Goal: Communication & Community: Ask a question

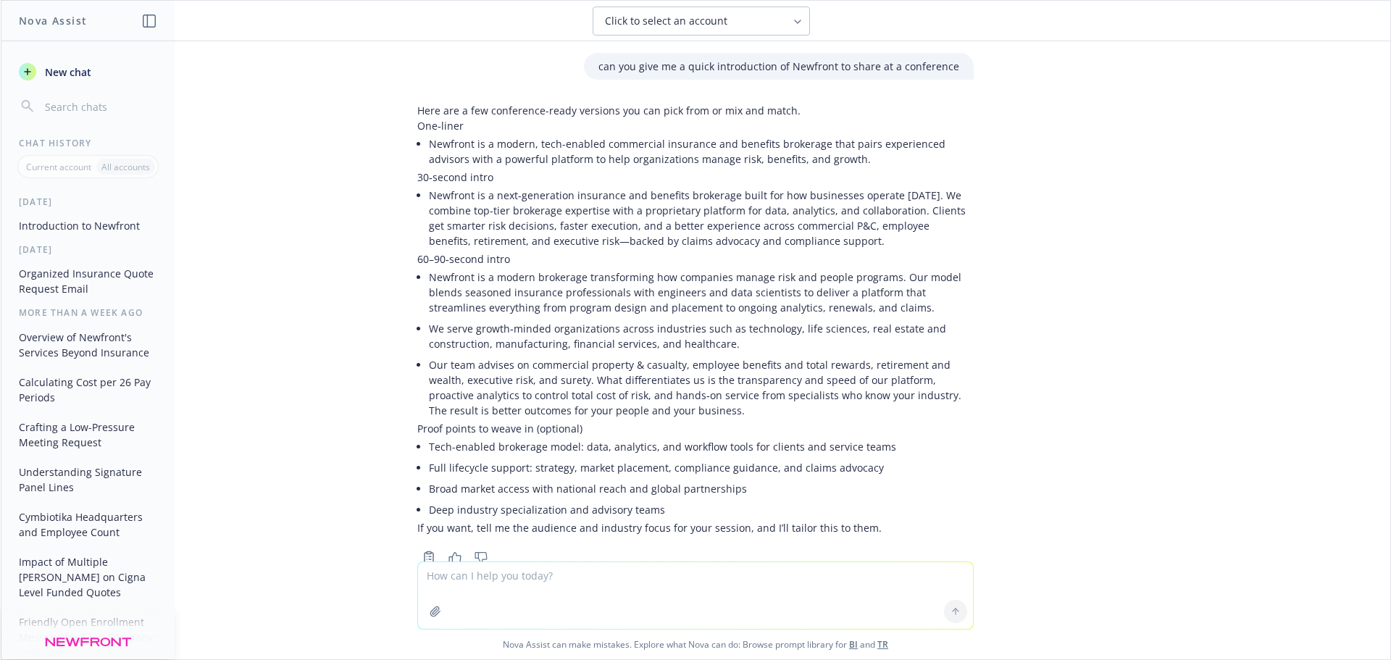
scroll to position [41, 0]
